Goal: Task Accomplishment & Management: Use online tool/utility

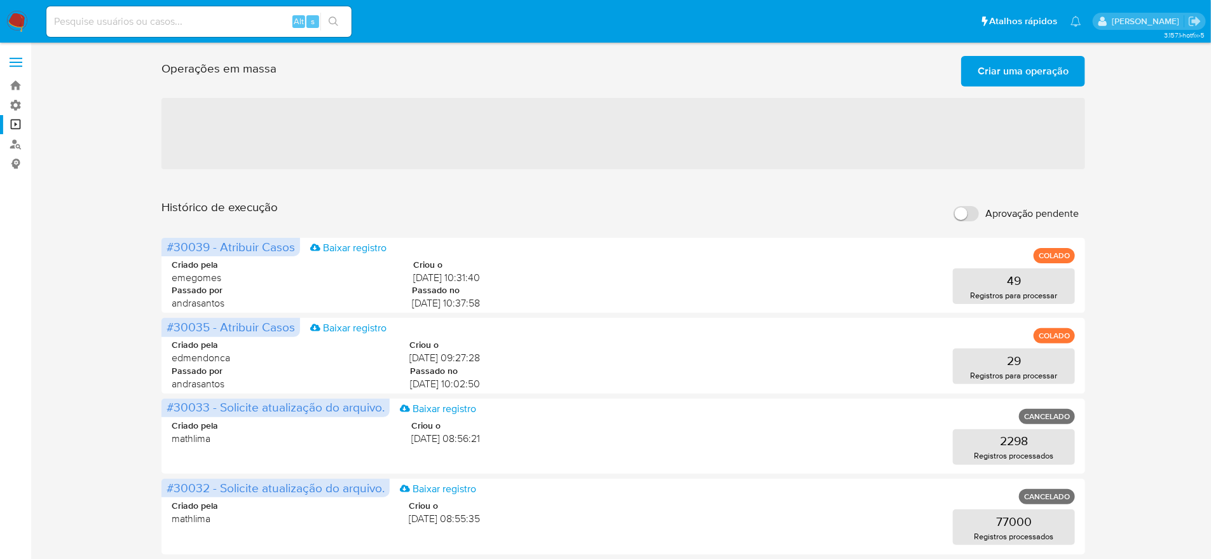
click at [543, 124] on span "‌" at bounding box center [624, 133] width 925 height 71
click at [1001, 86] on div at bounding box center [624, 91] width 925 height 10
click at [993, 60] on span "Criar uma operação" at bounding box center [1023, 71] width 91 height 28
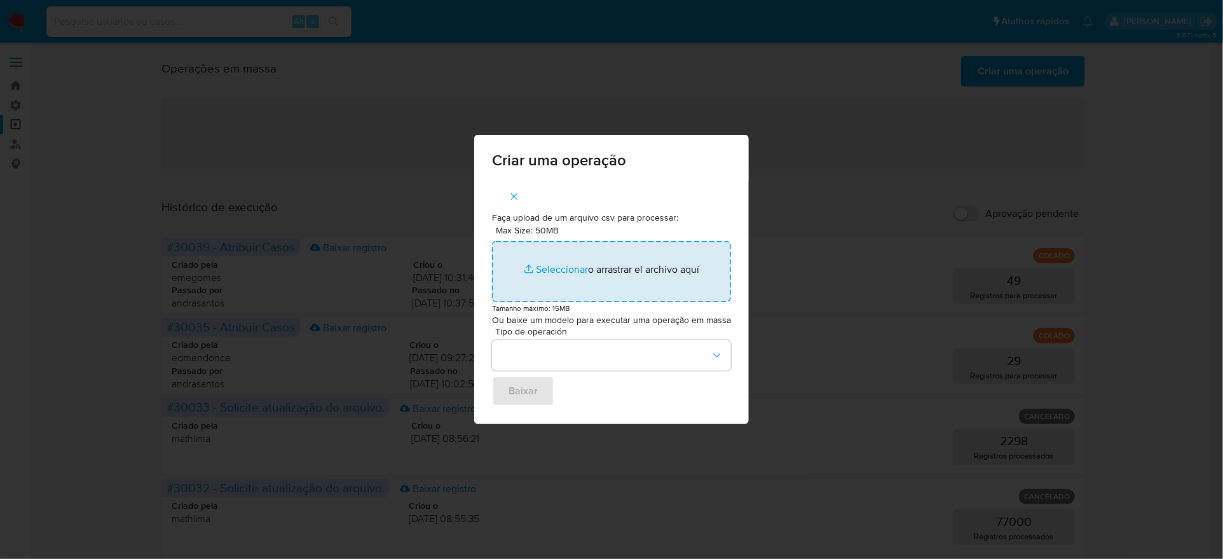
click at [579, 272] on input "Max Size: 50MB Seleccionar archivos" at bounding box center [611, 271] width 239 height 61
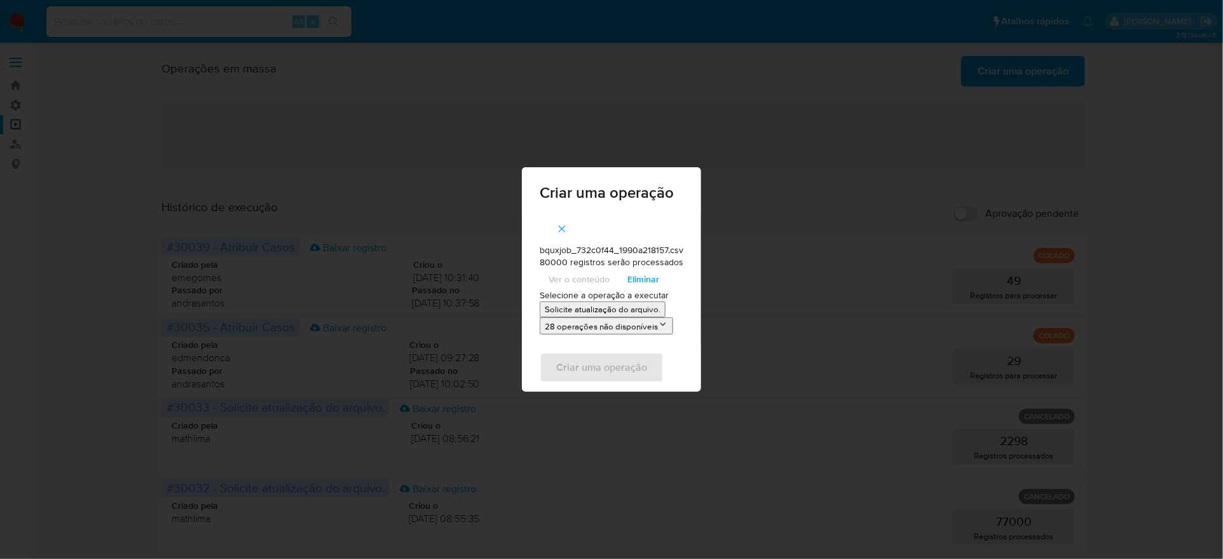
click at [559, 225] on icon "button" at bounding box center [561, 228] width 11 height 11
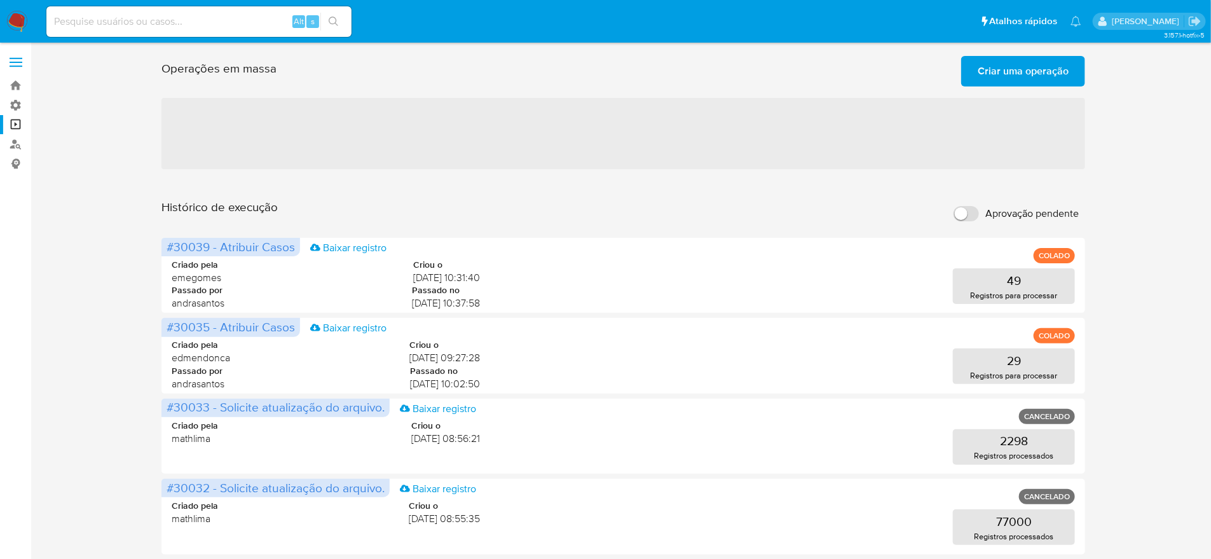
click at [1024, 69] on span "Criar uma operação" at bounding box center [1023, 71] width 91 height 28
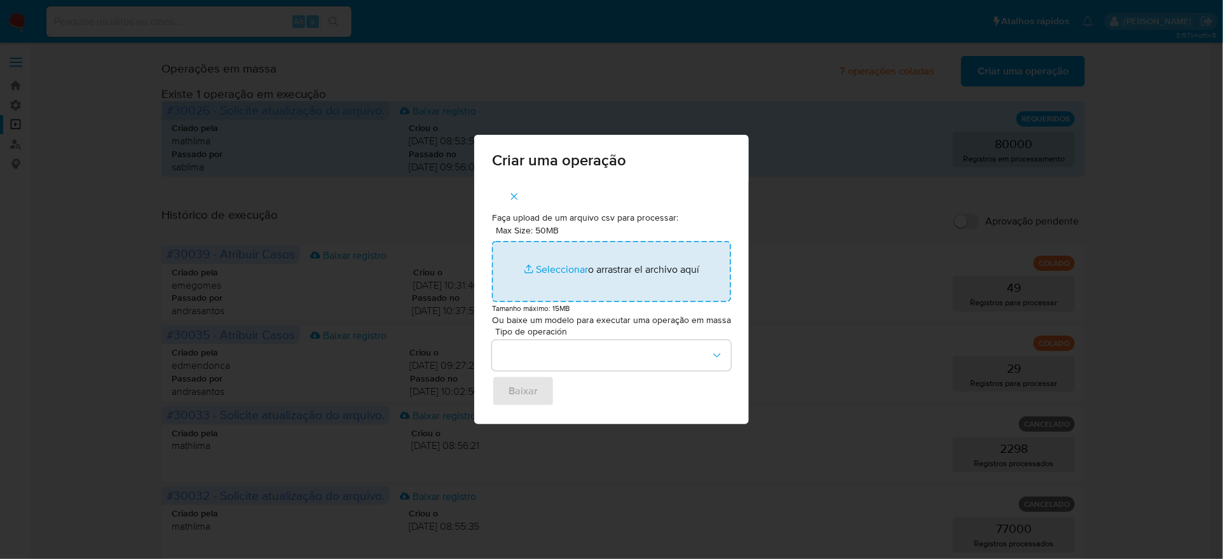
click at [573, 267] on input "Max Size: 50MB Seleccionar archivos" at bounding box center [611, 271] width 239 height 61
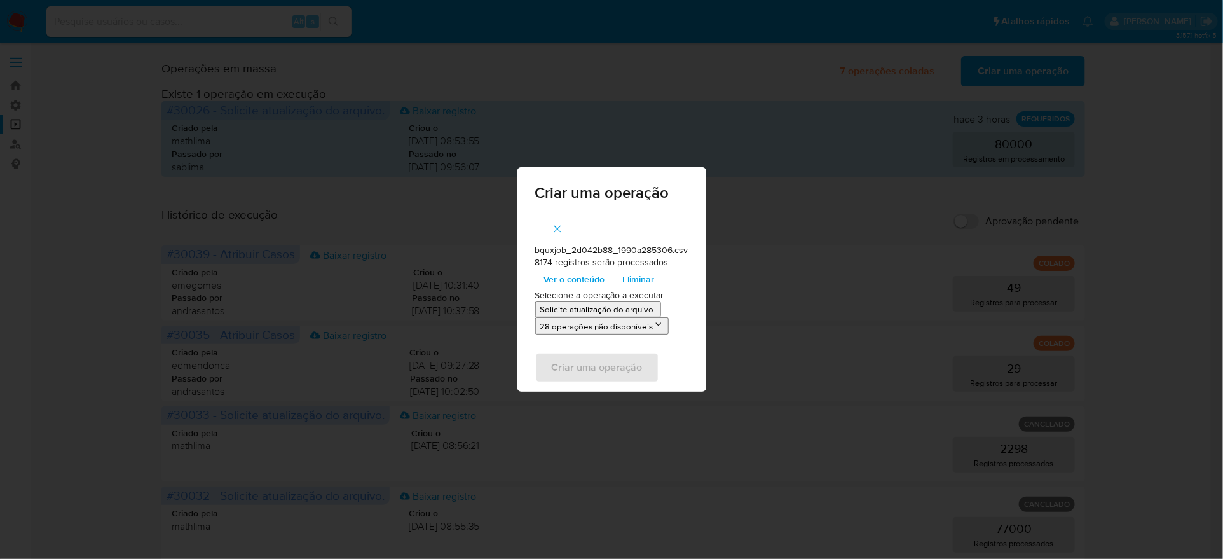
click at [566, 314] on p "Solicite atualização do arquivo." at bounding box center [599, 309] width 116 height 12
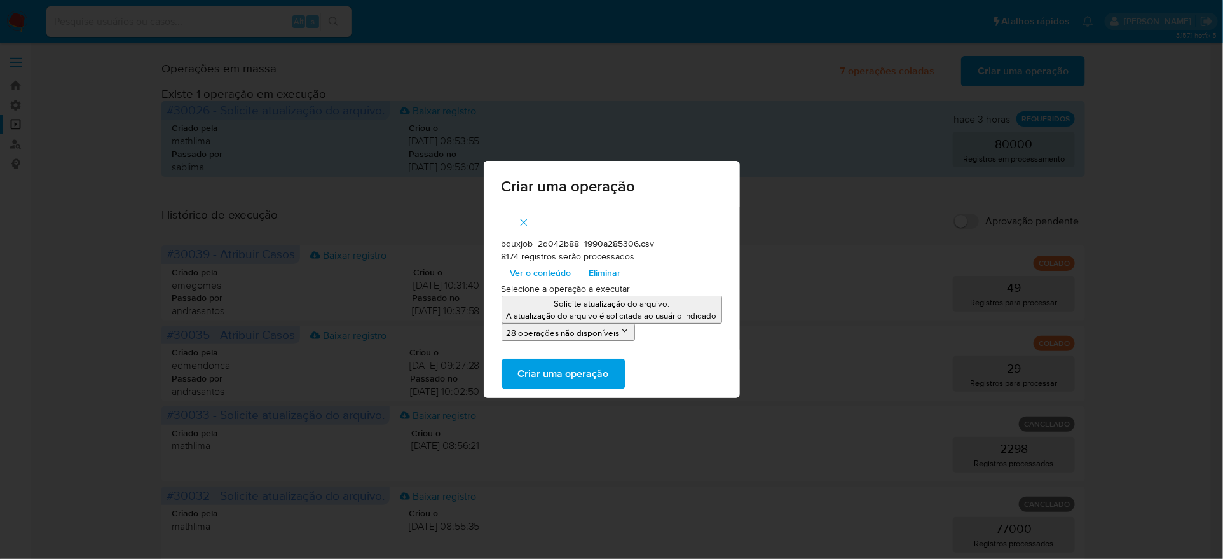
click at [530, 226] on icon "button" at bounding box center [523, 222] width 11 height 11
